Goal: Information Seeking & Learning: Check status

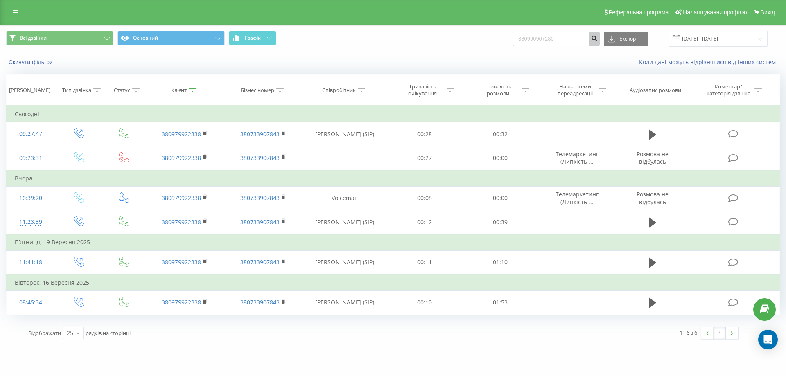
type input "380990907280"
click at [600, 32] on button "submit" at bounding box center [594, 39] width 11 height 15
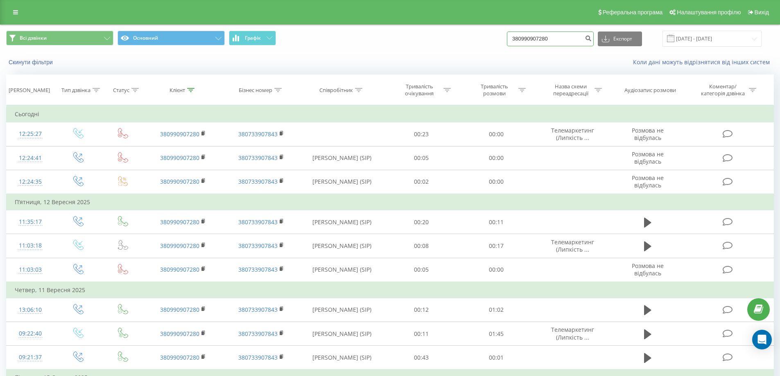
drag, startPoint x: 574, startPoint y: 38, endPoint x: 487, endPoint y: 45, distance: 87.0
click at [487, 45] on div "Всі дзвінки Основний Графік 380990907280 Експорт .csv .xls .xlsx [DATE] - [DATE]" at bounding box center [390, 39] width 768 height 16
paste input "380989761776"
type input "380989761776"
click at [592, 39] on icon "submit" at bounding box center [588, 37] width 7 height 5
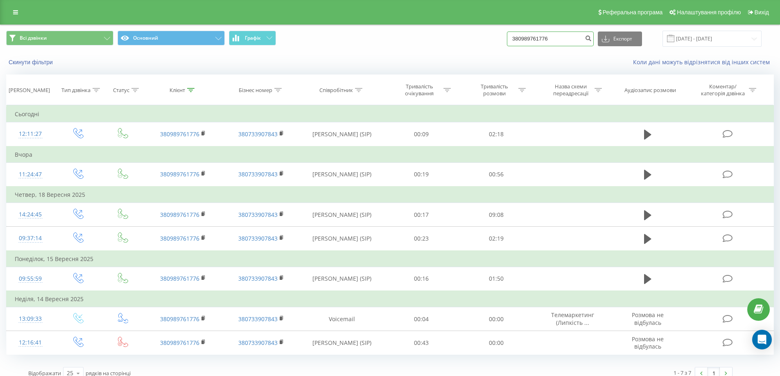
drag, startPoint x: 566, startPoint y: 41, endPoint x: 475, endPoint y: 44, distance: 91.0
click at [475, 44] on div "Всі дзвінки Основний Графік 380989761776 Експорт .csv .xls .xlsx 22.06.2025 - 2…" at bounding box center [390, 39] width 768 height 16
paste input "0688528423"
type input "0688528423"
click at [594, 36] on button "submit" at bounding box center [588, 39] width 11 height 15
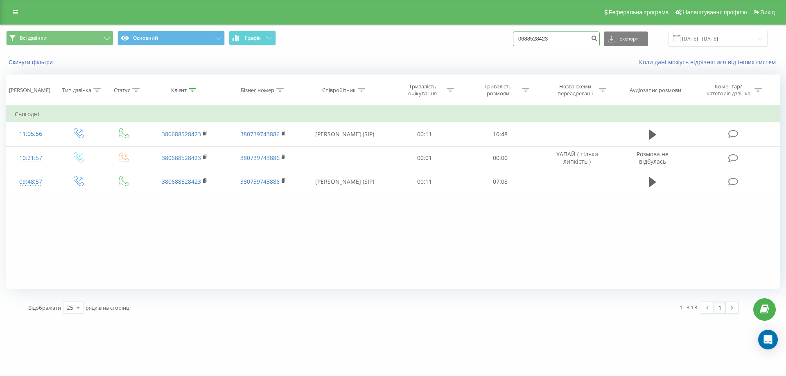
drag, startPoint x: 576, startPoint y: 38, endPoint x: 456, endPoint y: 44, distance: 120.5
click at [456, 44] on div "Всі дзвінки Основний Графік 0688528423 Експорт .csv .xls .xlsx 22.06.2025 - 22.…" at bounding box center [393, 39] width 774 height 16
paste input "380932389082"
type input "380932389082"
click at [600, 44] on button "submit" at bounding box center [594, 39] width 11 height 15
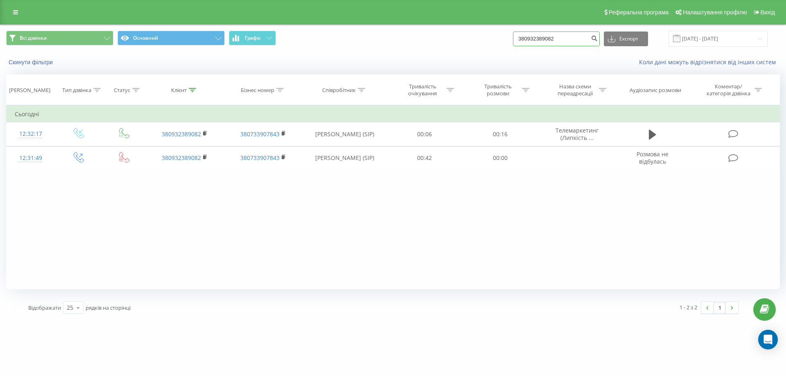
drag, startPoint x: 568, startPoint y: 37, endPoint x: 487, endPoint y: 42, distance: 81.3
click at [487, 42] on div "Всі дзвінки Основний Графік 380932389082 Експорт .csv .xls .xlsx [DATE] - [DATE]" at bounding box center [393, 39] width 774 height 16
paste input "380997025898"
type input "380997025898"
click at [598, 40] on icon "submit" at bounding box center [594, 37] width 7 height 5
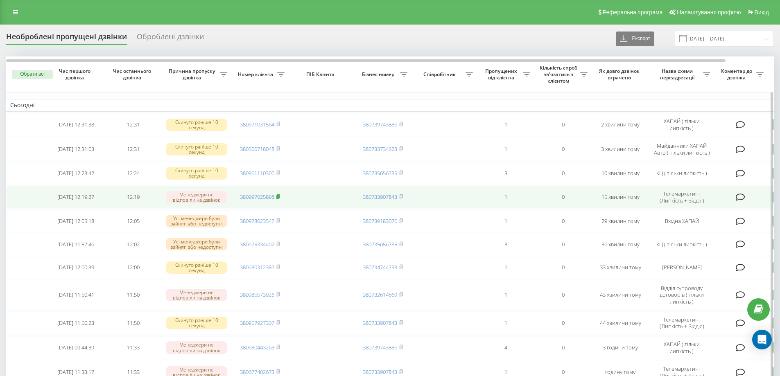
click at [278, 199] on rect at bounding box center [277, 197] width 2 height 4
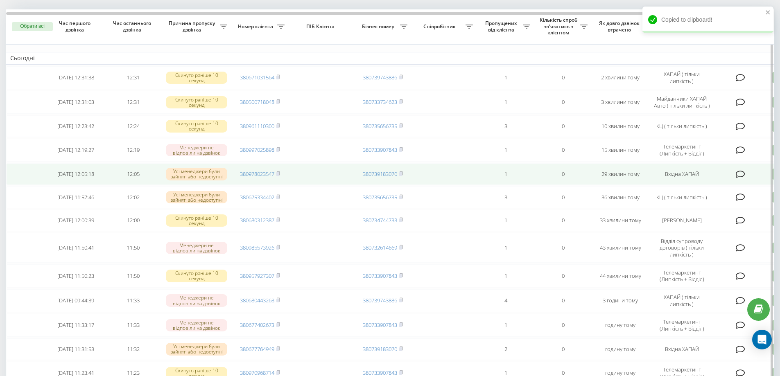
scroll to position [63, 0]
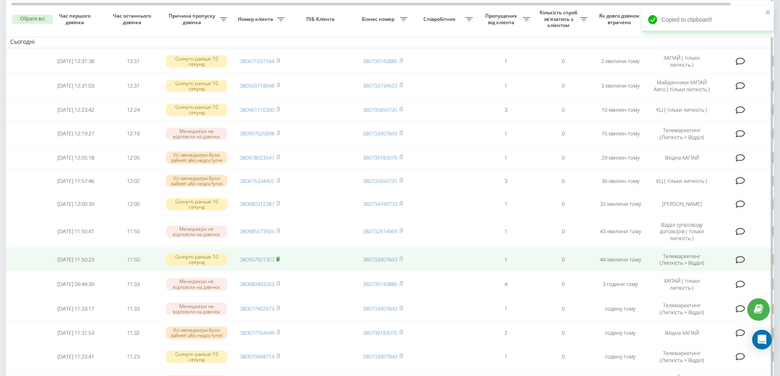
click at [278, 262] on rect at bounding box center [277, 260] width 2 height 4
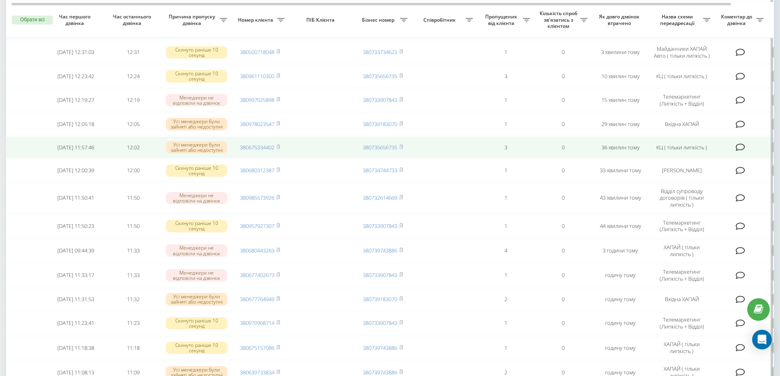
scroll to position [98, 0]
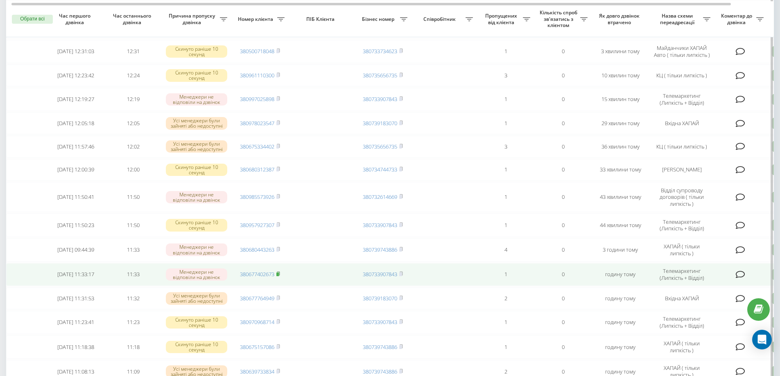
click at [280, 276] on icon at bounding box center [278, 273] width 4 height 5
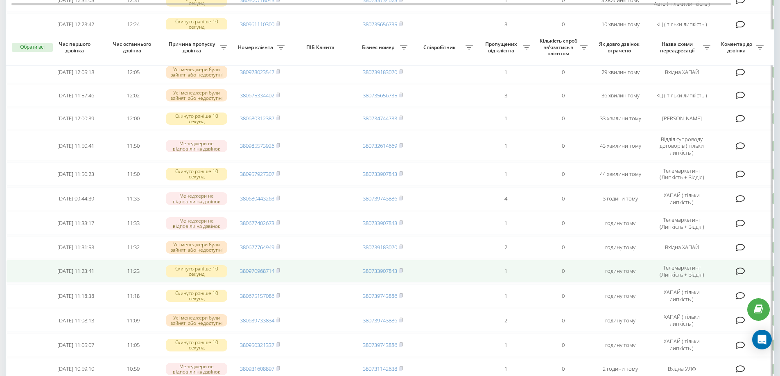
scroll to position [180, 0]
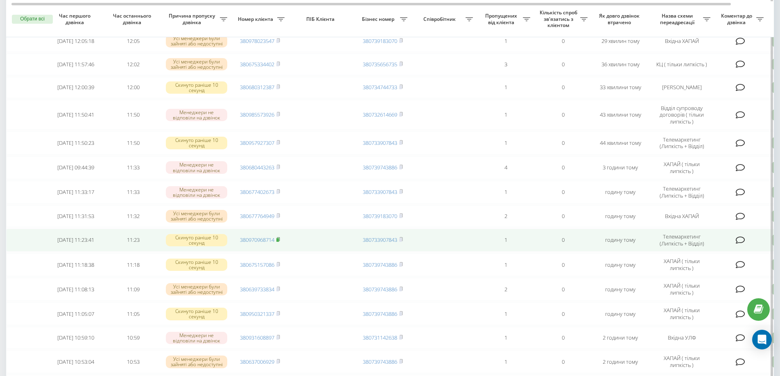
click at [280, 242] on icon at bounding box center [278, 239] width 4 height 5
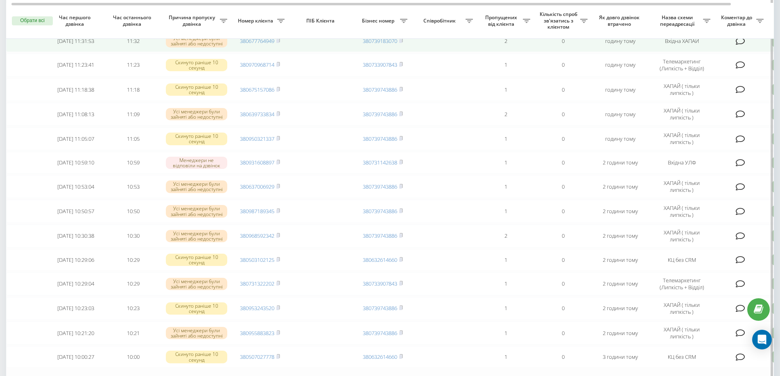
scroll to position [357, 0]
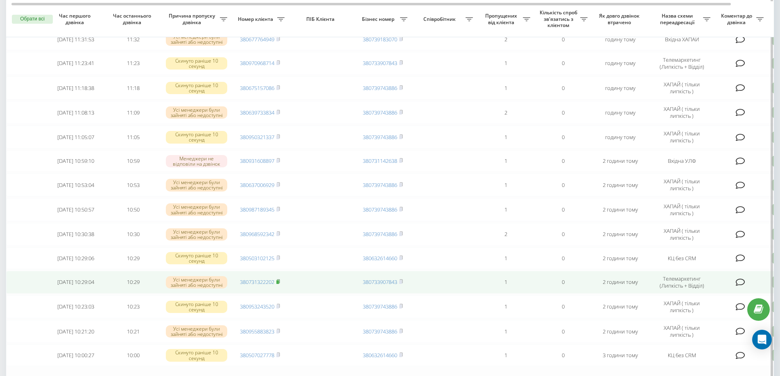
click at [279, 284] on icon at bounding box center [278, 281] width 4 height 5
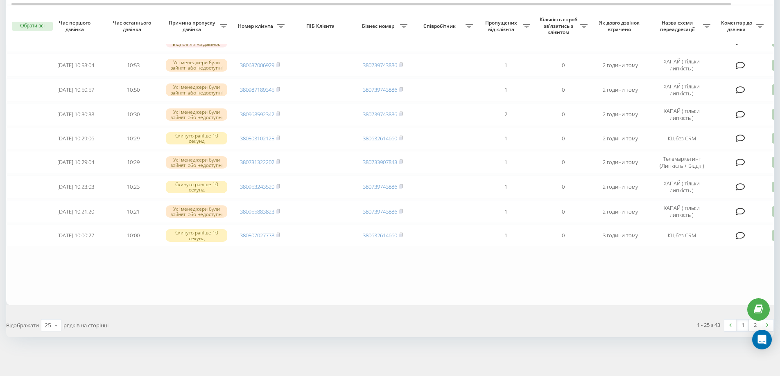
scroll to position [484, 0]
click at [49, 329] on div "25" at bounding box center [48, 325] width 7 height 8
click at [56, 314] on div "100" at bounding box center [51, 314] width 20 height 12
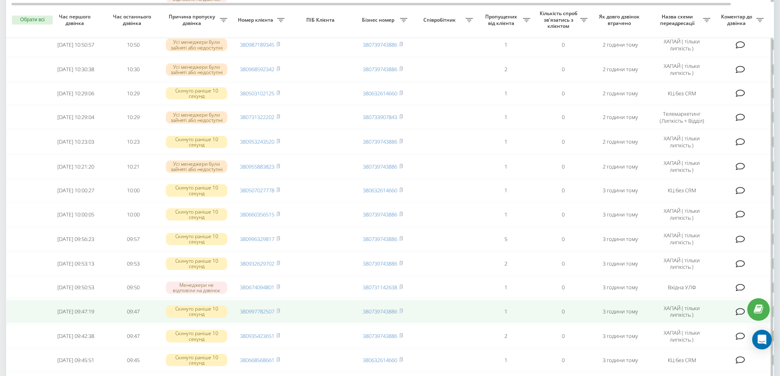
scroll to position [475, 0]
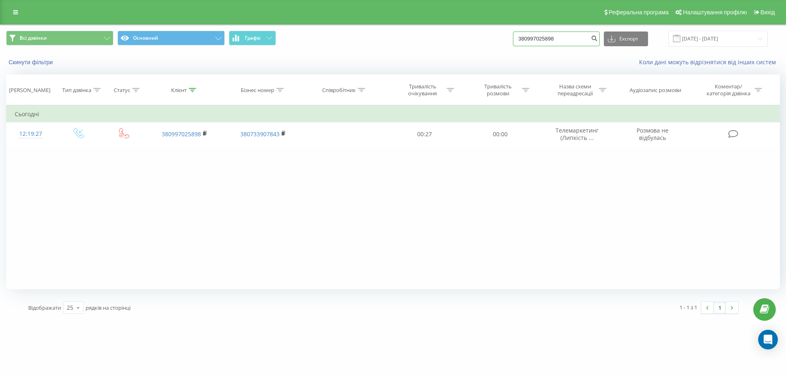
drag, startPoint x: 580, startPoint y: 38, endPoint x: 479, endPoint y: 43, distance: 101.7
click at [479, 43] on div "Всі дзвінки Основний Графік 380997025898 Експорт .csv .xls .xlsx [DATE] - [DATE]" at bounding box center [393, 39] width 774 height 16
paste input "380957927307"
type input "380957927307"
click at [598, 37] on icon "submit" at bounding box center [594, 37] width 7 height 5
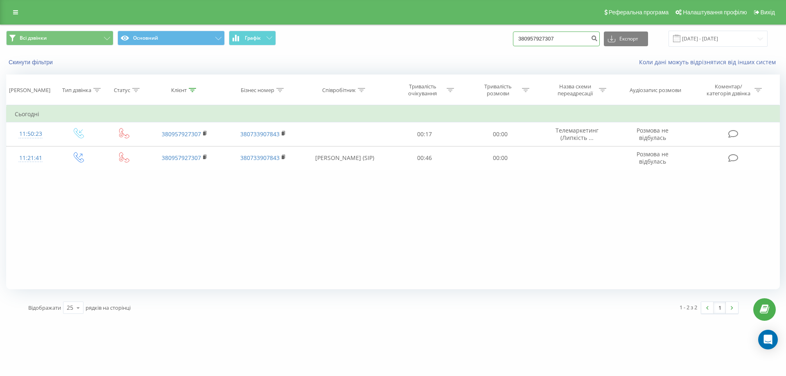
drag, startPoint x: 582, startPoint y: 43, endPoint x: 471, endPoint y: 30, distance: 111.6
click at [471, 30] on div "Всі дзвінки Основний Графік 380957927307 Експорт .csv .xls .xlsx [DATE] - [DATE]" at bounding box center [392, 38] width 785 height 27
click at [541, 37] on input at bounding box center [556, 39] width 87 height 15
type input "0"
click at [540, 36] on input at bounding box center [556, 39] width 87 height 15
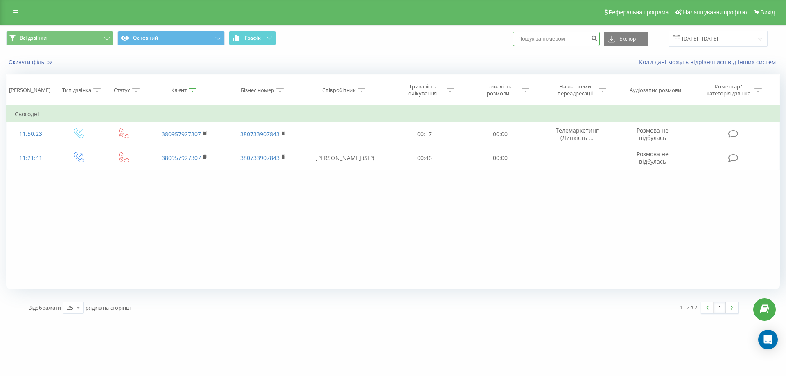
click at [538, 40] on input at bounding box center [556, 39] width 87 height 15
type input "0980493365"
click at [598, 39] on icon "submit" at bounding box center [594, 37] width 7 height 5
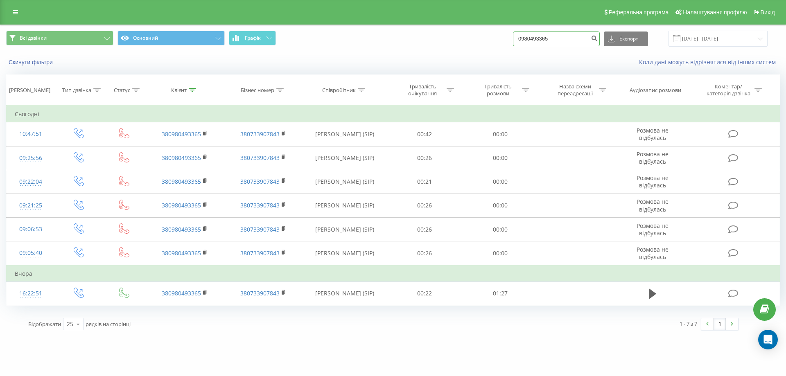
drag, startPoint x: 563, startPoint y: 40, endPoint x: 506, endPoint y: 43, distance: 57.0
click at [506, 43] on div "Всі дзвінки Основний Графік 0980493365 Експорт .csv .xls .xlsx 22.06.2025 - 22.…" at bounding box center [393, 39] width 774 height 16
paste input "380677402673"
type input "380677402673"
click at [600, 45] on button "submit" at bounding box center [594, 39] width 11 height 15
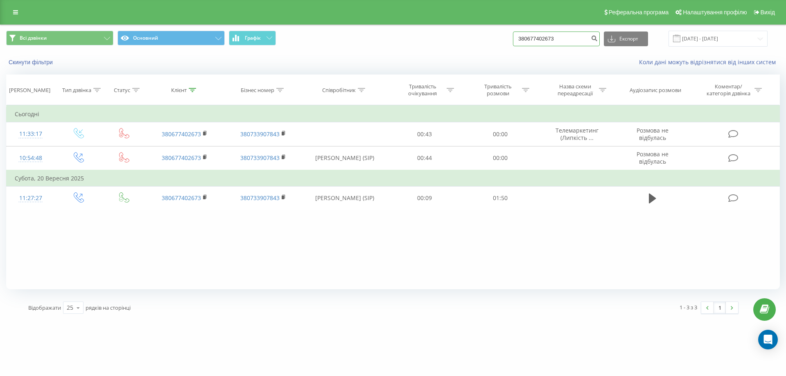
drag, startPoint x: 570, startPoint y: 37, endPoint x: 486, endPoint y: 38, distance: 84.8
click at [486, 38] on div "Всі дзвінки Основний Графік 380677402673 Експорт .csv .xls .xlsx [DATE] - [DATE]" at bounding box center [393, 39] width 774 height 16
paste input "380970968714"
type input "380970968714"
click at [598, 39] on icon "submit" at bounding box center [594, 37] width 7 height 5
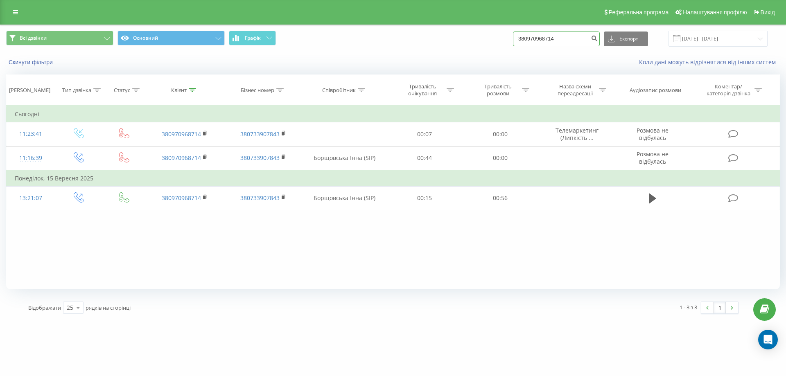
drag, startPoint x: 572, startPoint y: 39, endPoint x: 480, endPoint y: 41, distance: 91.3
click at [480, 41] on div "Всі дзвінки Основний Графік 380970968714 Експорт .csv .xls .xlsx [DATE] - [DATE]" at bounding box center [393, 39] width 774 height 16
paste input "380731322202"
type input "380731322202"
click at [598, 36] on icon "submit" at bounding box center [594, 37] width 7 height 5
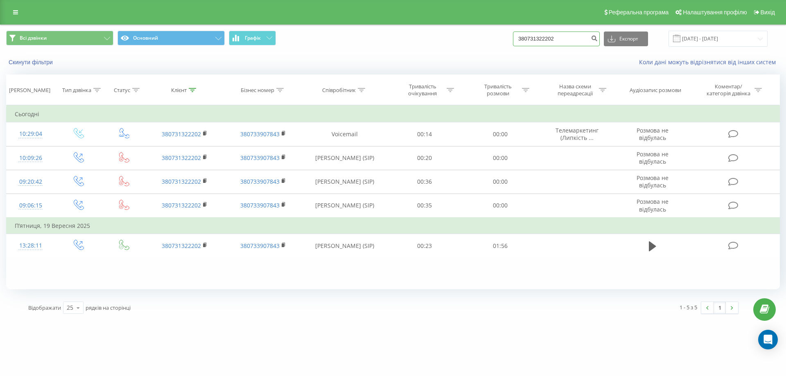
drag, startPoint x: 578, startPoint y: 41, endPoint x: 509, endPoint y: 43, distance: 69.6
click at [509, 43] on div "Всі дзвінки Основний Графік 380731322202 Експорт .csv .xls .xlsx [DATE] - [DATE]" at bounding box center [393, 39] width 774 height 16
